Goal: Task Accomplishment & Management: Use online tool/utility

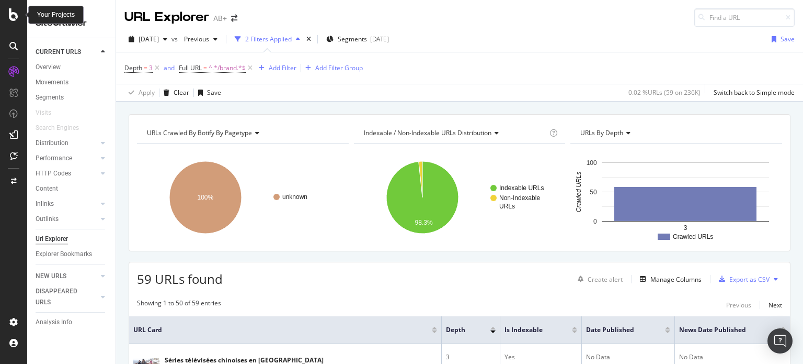
scroll to position [91, 0]
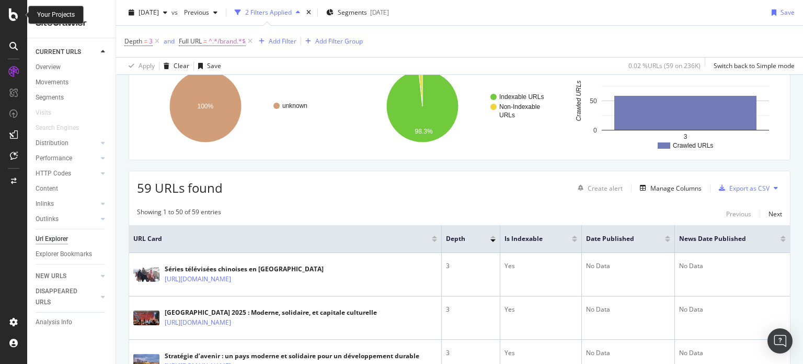
click at [15, 15] on icon at bounding box center [13, 14] width 9 height 13
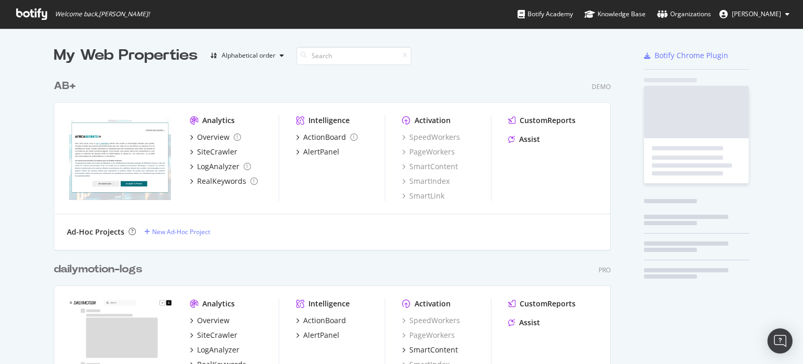
scroll to position [356, 787]
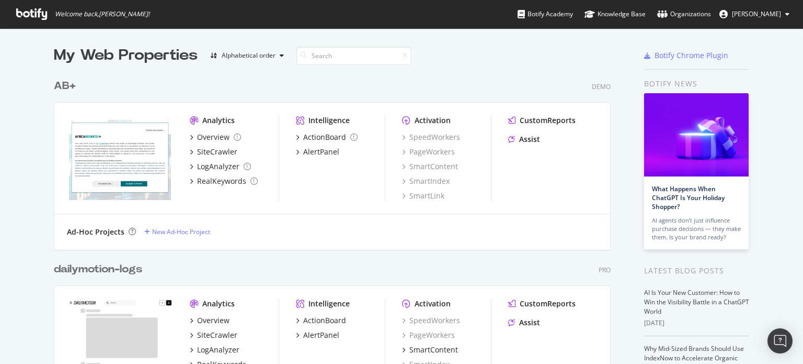
click at [62, 89] on div "AB+" at bounding box center [65, 85] width 22 height 15
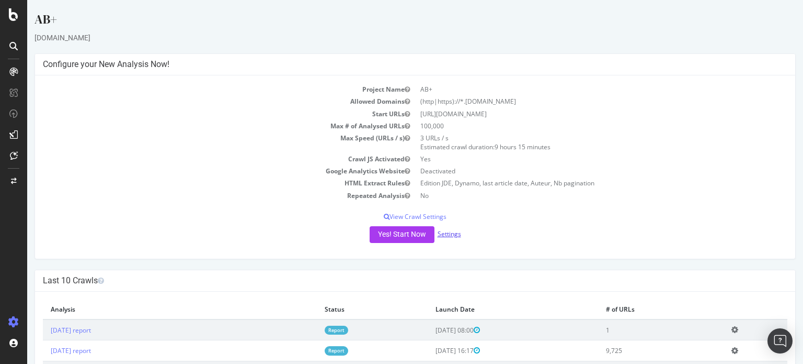
click at [451, 234] on link "Settings" at bounding box center [450, 233] width 24 height 9
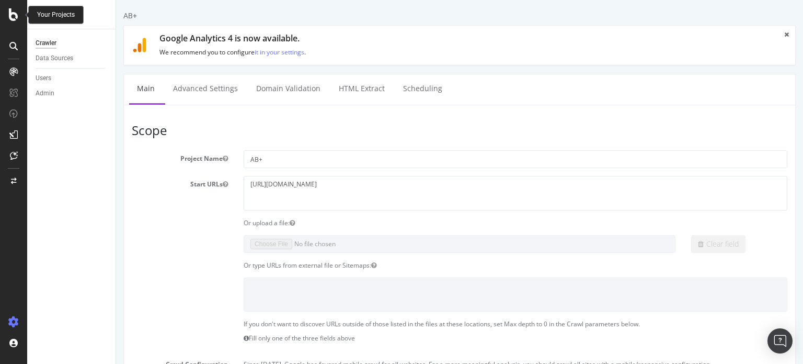
click at [10, 14] on icon at bounding box center [13, 14] width 9 height 13
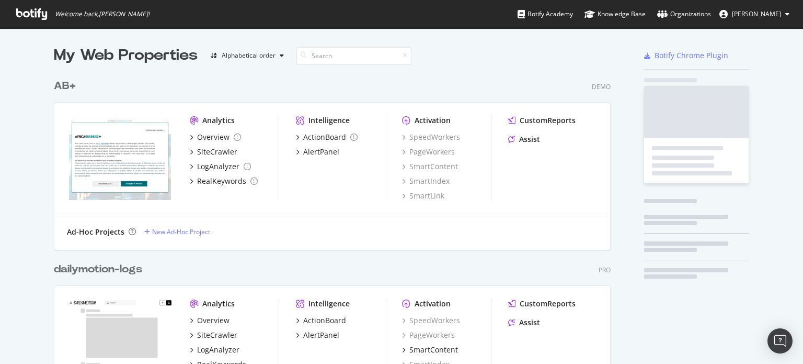
scroll to position [356, 787]
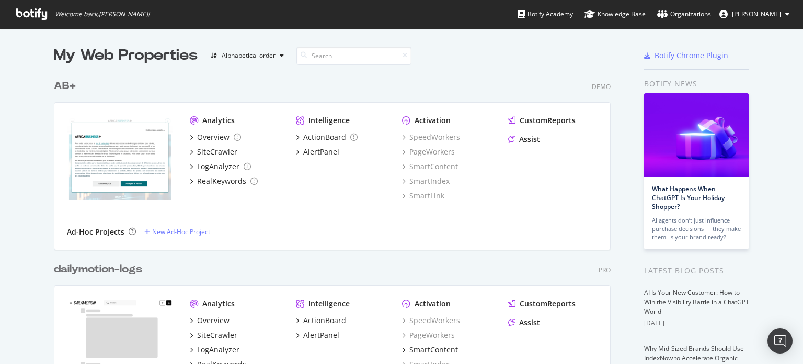
click at [59, 81] on div "AB+" at bounding box center [65, 85] width 22 height 15
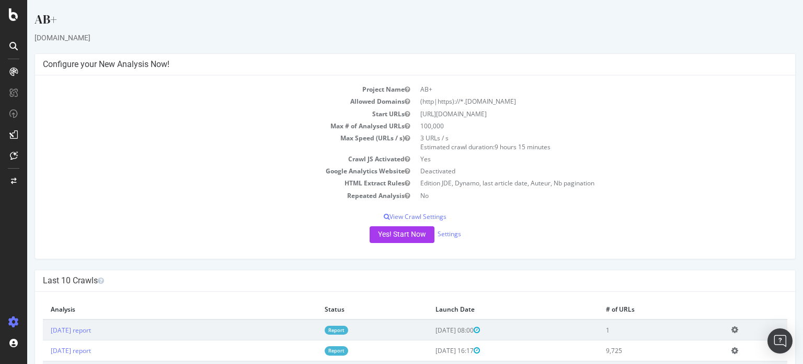
click at [348, 327] on link "Report" at bounding box center [337, 329] width 24 height 9
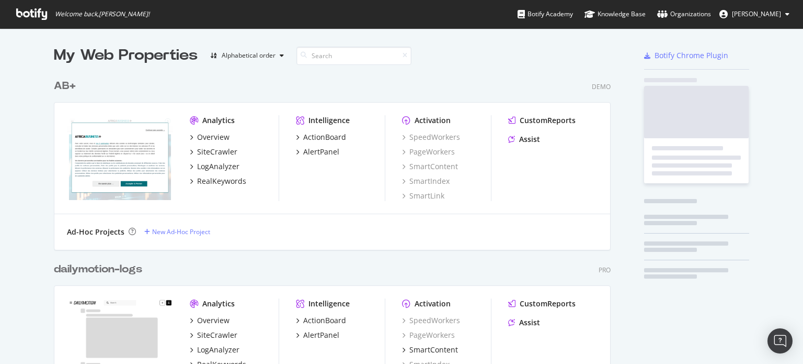
scroll to position [356, 787]
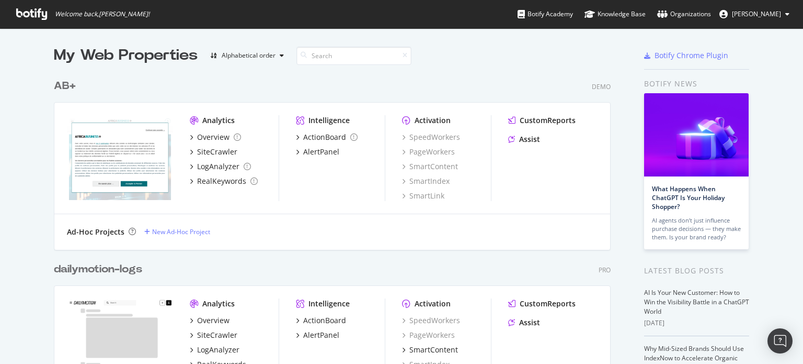
click at [63, 90] on div "AB+" at bounding box center [65, 85] width 22 height 15
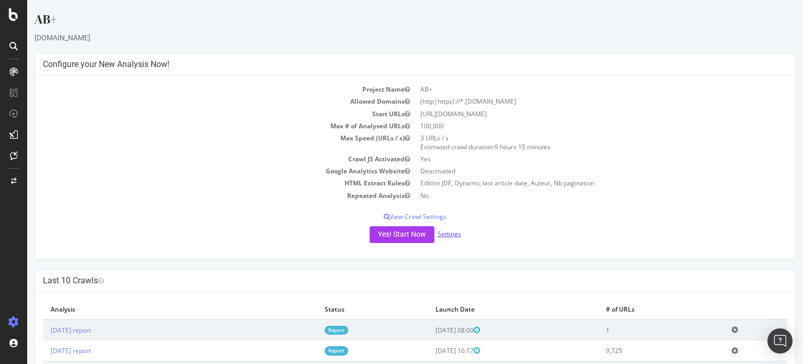
click at [445, 235] on link "Settings" at bounding box center [450, 233] width 24 height 9
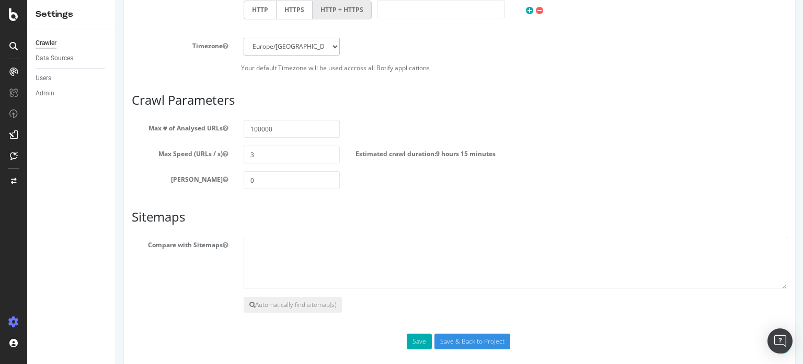
scroll to position [554, 0]
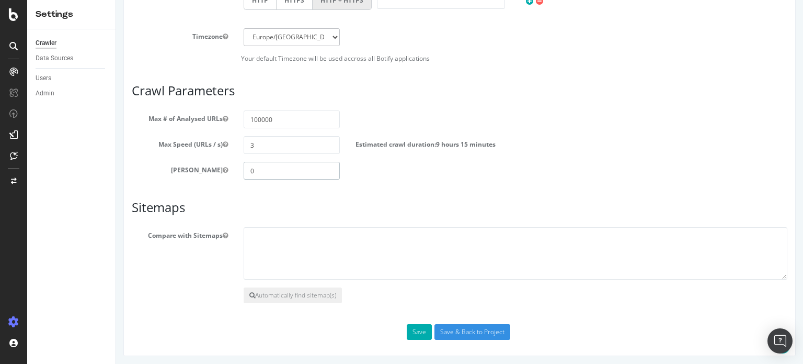
click at [262, 171] on input "0" at bounding box center [292, 171] width 96 height 18
click at [459, 329] on input "Save & Back to Project" at bounding box center [473, 332] width 76 height 16
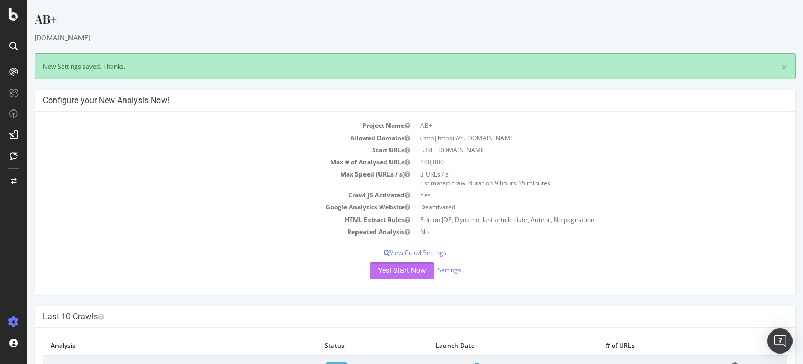
click at [393, 268] on button "Yes! Start Now" at bounding box center [402, 270] width 65 height 17
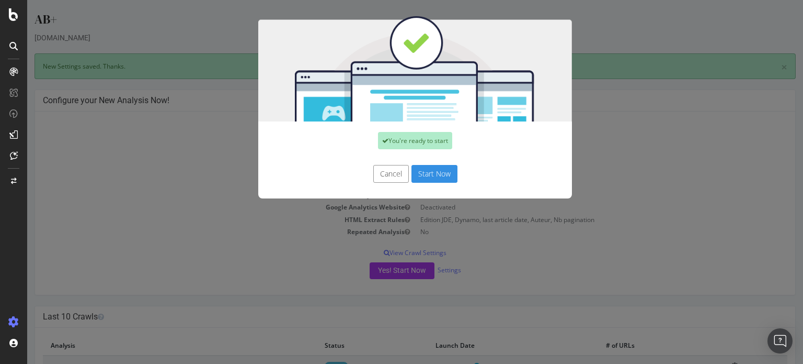
click at [434, 171] on button "Start Now" at bounding box center [435, 174] width 46 height 18
